Goal: Task Accomplishment & Management: Use online tool/utility

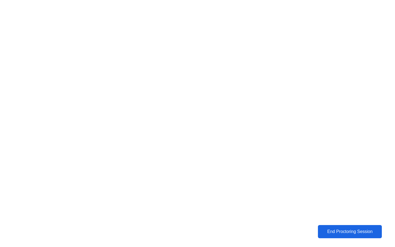
click at [344, 233] on div "End Proctoring Session" at bounding box center [350, 231] width 61 height 5
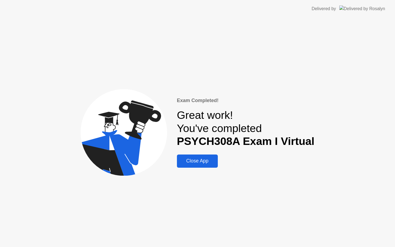
click at [205, 162] on div "Close App" at bounding box center [198, 161] width 38 height 6
